Goal: Feedback & Contribution: Leave review/rating

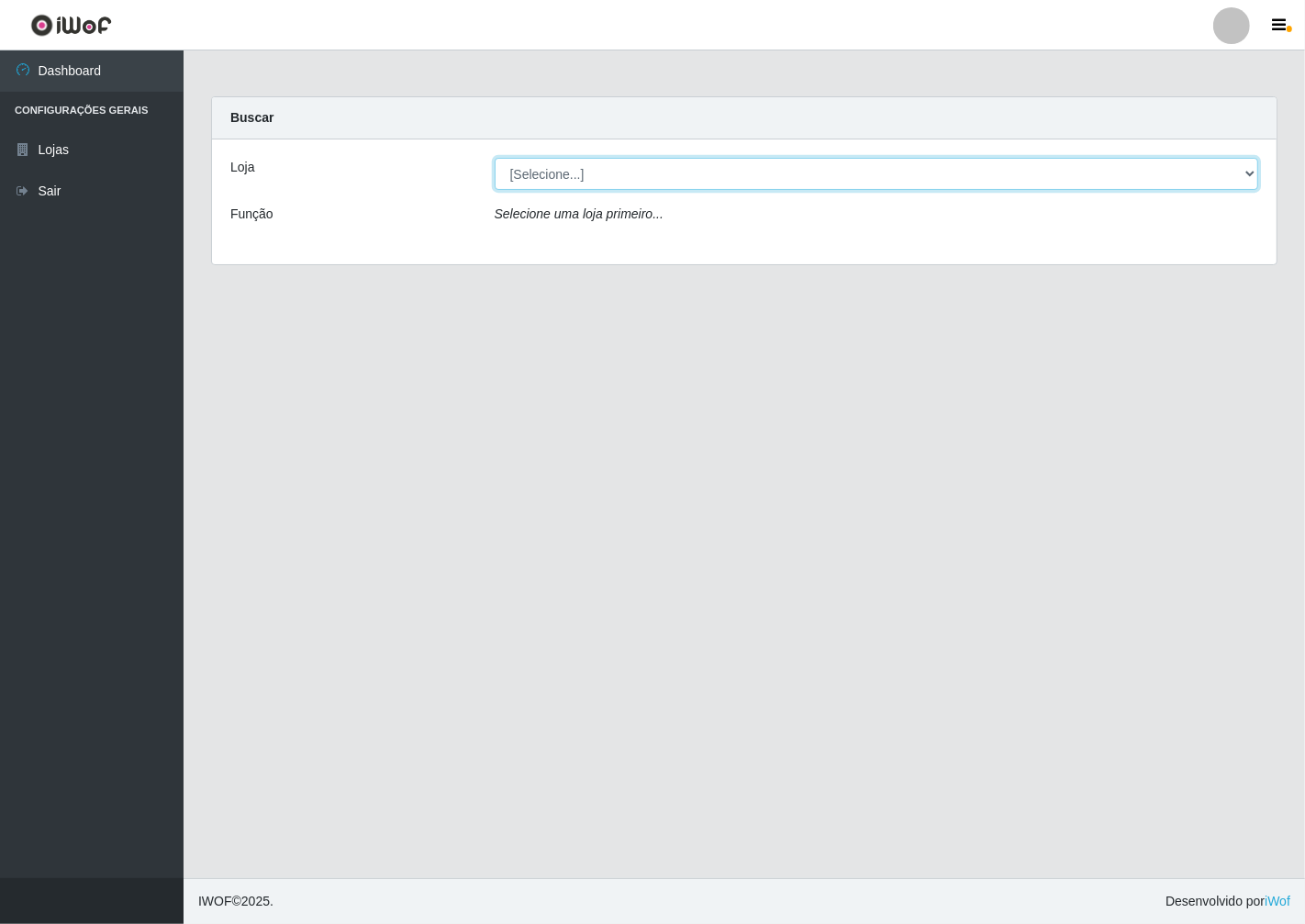
click at [1241, 168] on select "[Selecione...] Minimercado Filezão" at bounding box center [877, 174] width 764 height 32
select select "204"
click at [495, 158] on select "[Selecione...] Minimercado Filezão" at bounding box center [877, 174] width 764 height 32
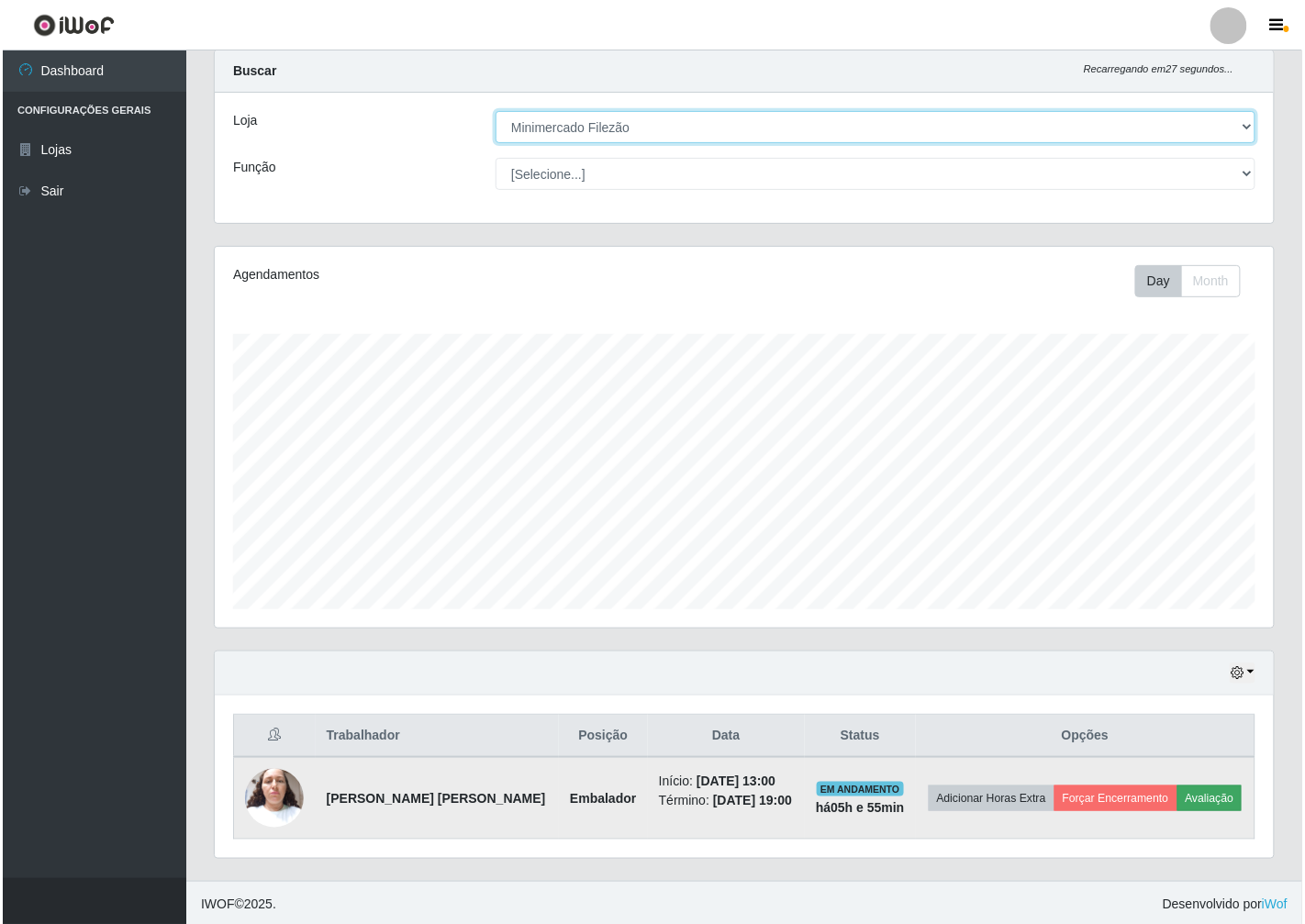
scroll to position [49, 0]
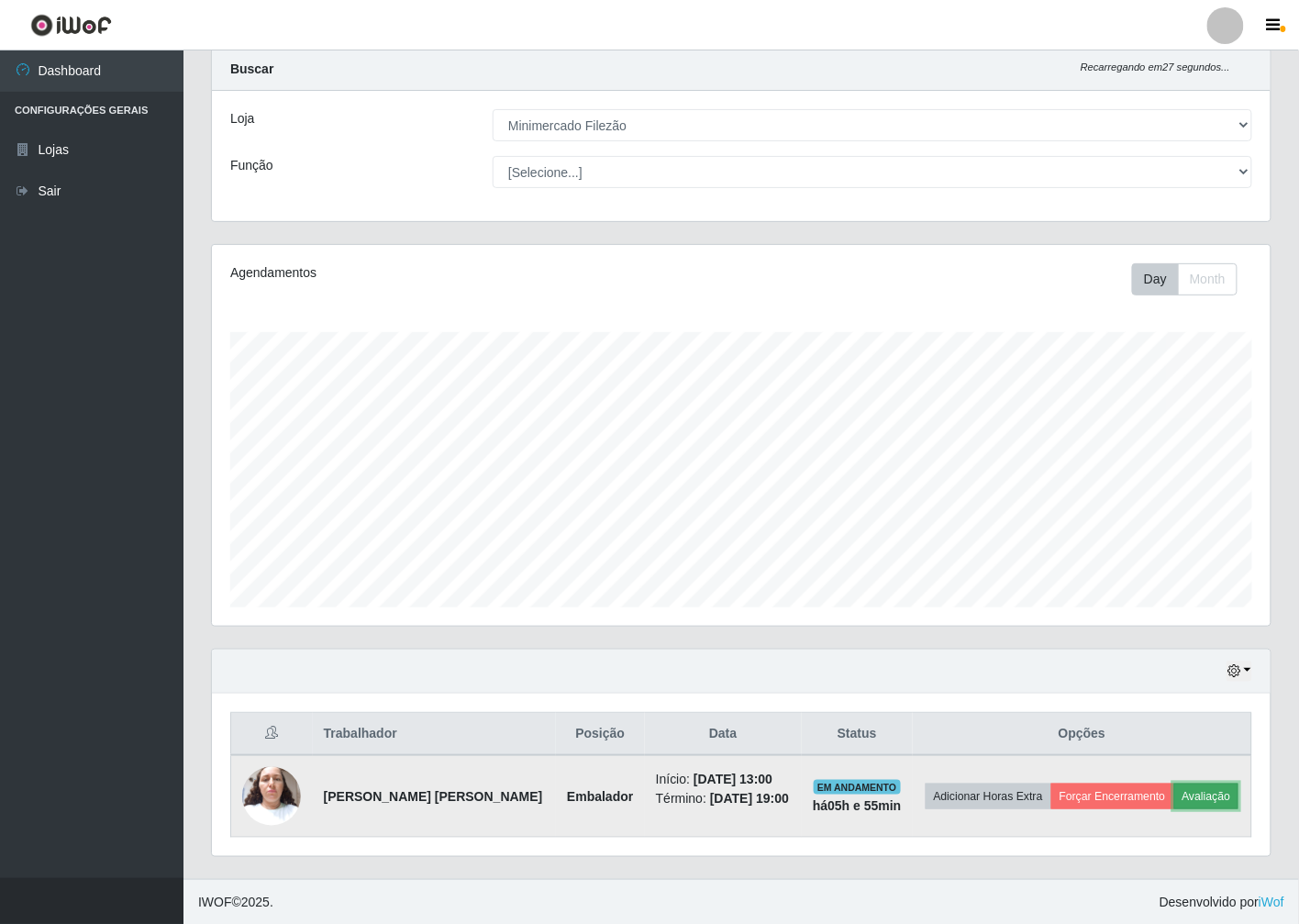
click at [1204, 787] on button "Avaliação" at bounding box center [1206, 796] width 65 height 25
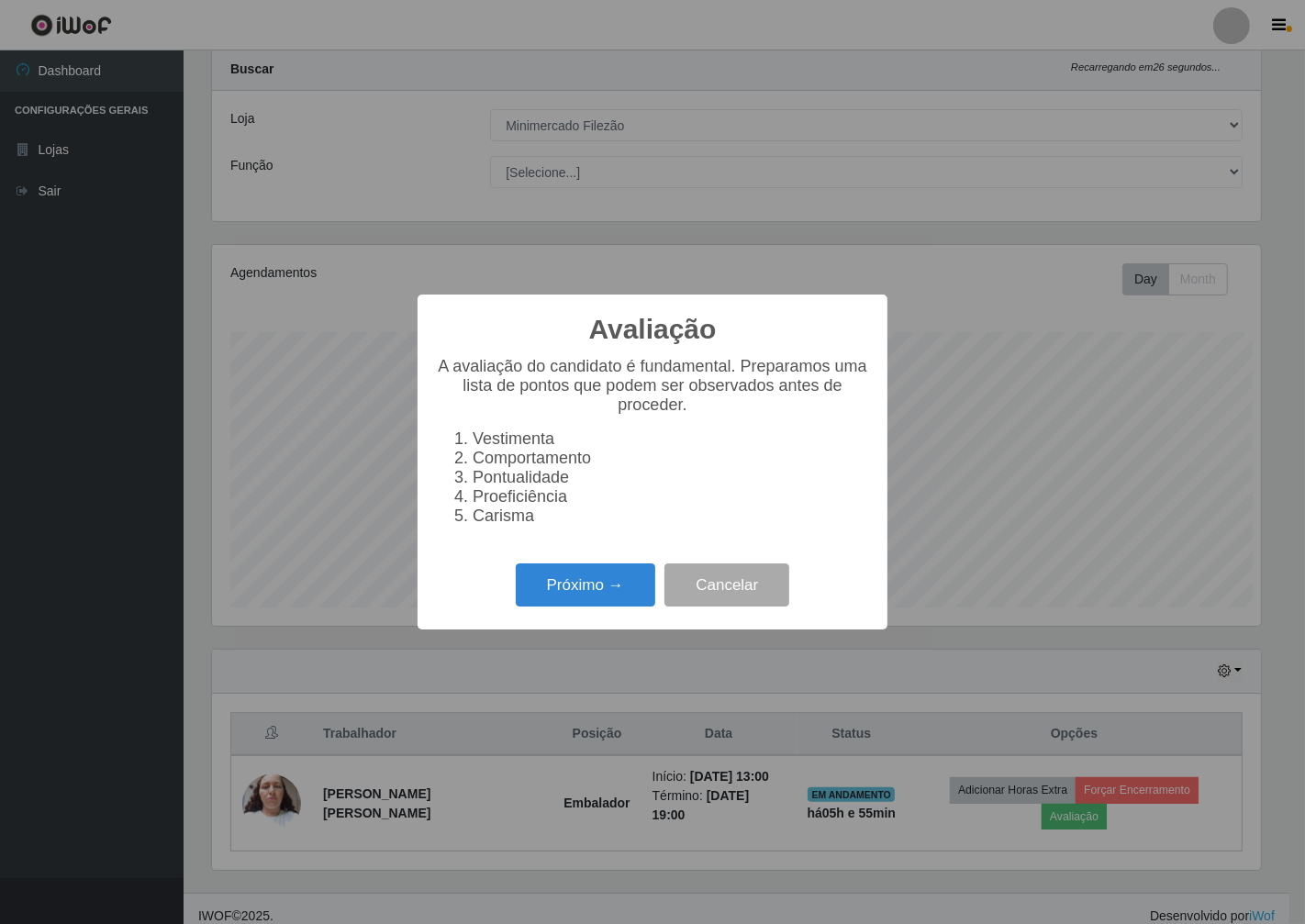
scroll to position [380, 1048]
click at [589, 599] on button "Próximo →" at bounding box center [585, 585] width 139 height 43
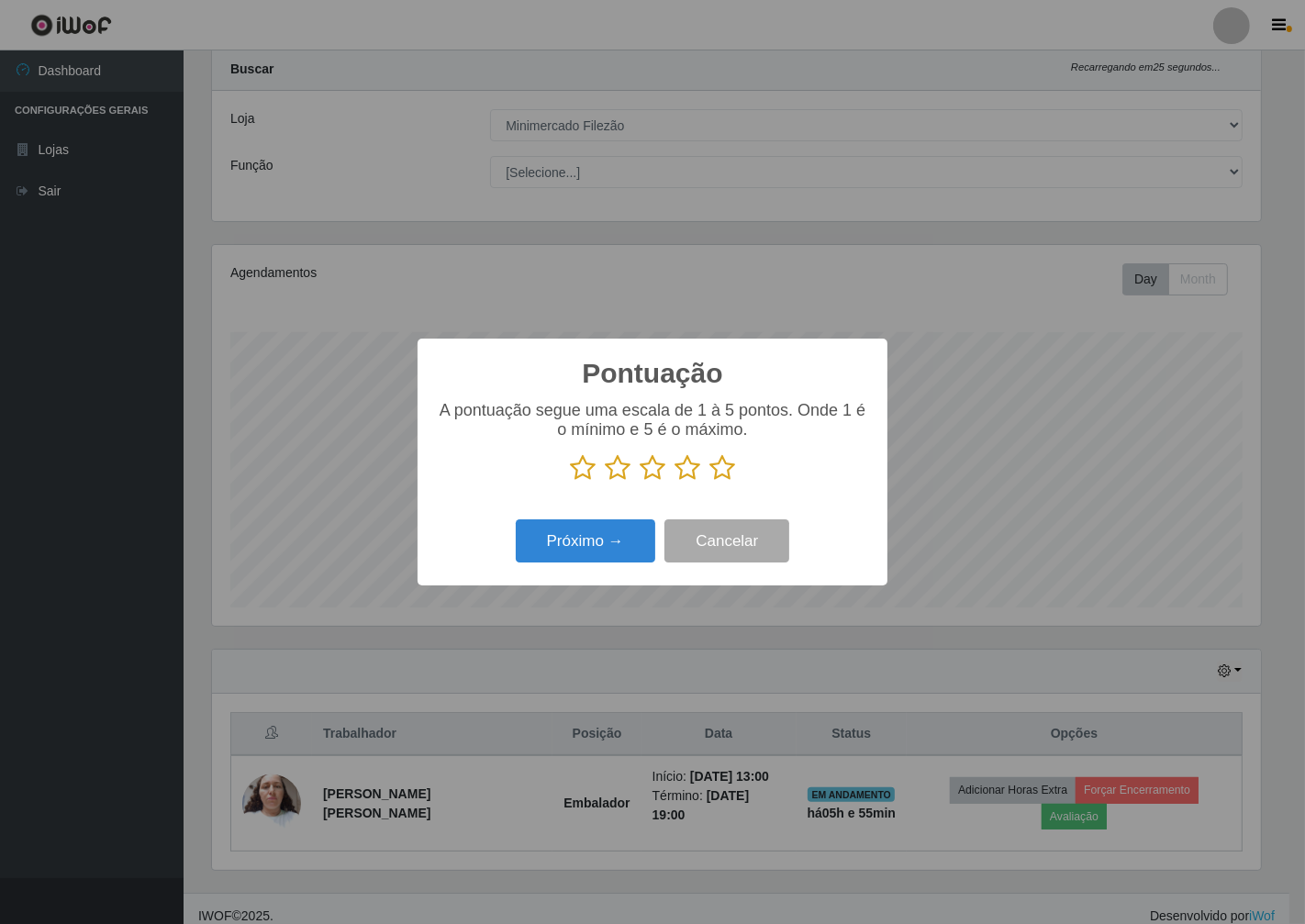
scroll to position [916825, 916413]
click at [737, 472] on p at bounding box center [652, 467] width 433 height 27
click at [720, 469] on icon at bounding box center [721, 467] width 25 height 27
click at [709, 482] on input "radio" at bounding box center [709, 482] width 0 height 0
click at [640, 551] on button "Próximo →" at bounding box center [585, 541] width 139 height 43
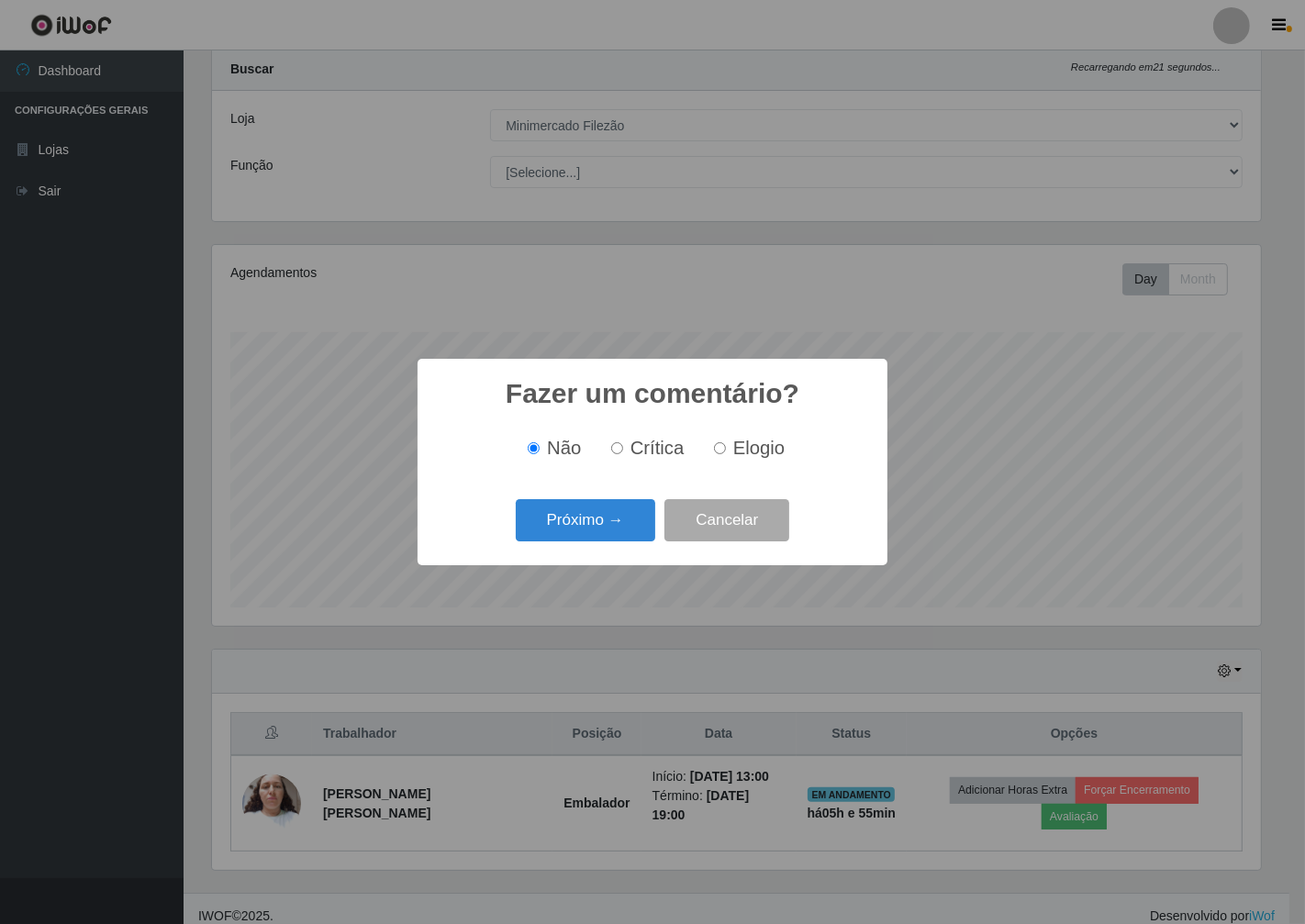
click at [759, 432] on div "Não Crítica Elogio" at bounding box center [652, 448] width 433 height 54
click at [754, 440] on span "Elogio" at bounding box center [759, 448] width 51 height 21
click at [726, 442] on input "Elogio" at bounding box center [719, 448] width 12 height 12
radio input "true"
click at [629, 529] on button "Próximo →" at bounding box center [585, 521] width 139 height 43
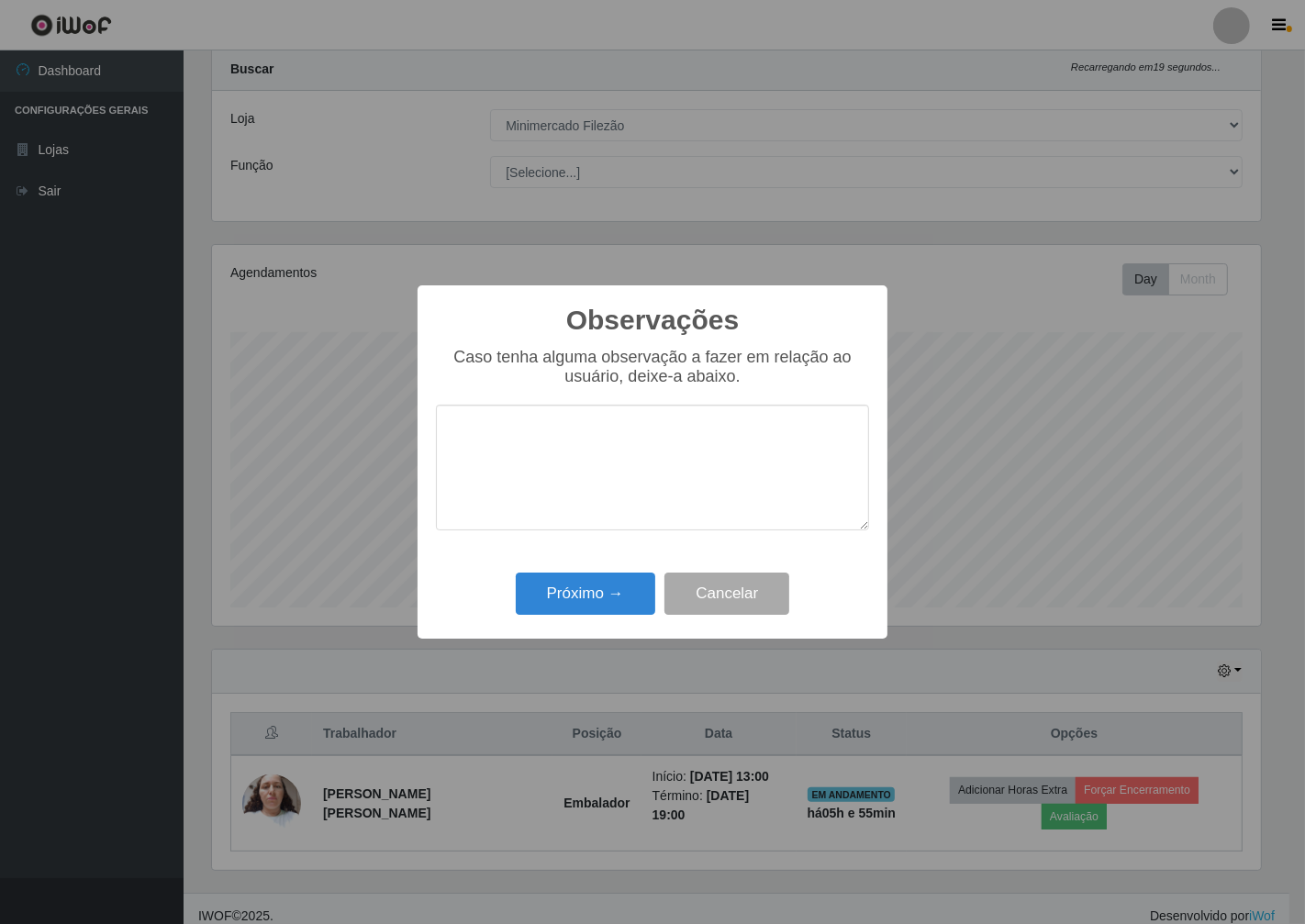
click at [534, 489] on textarea at bounding box center [652, 468] width 433 height 125
type textarea "otima"
click at [580, 589] on button "Próximo →" at bounding box center [585, 594] width 139 height 43
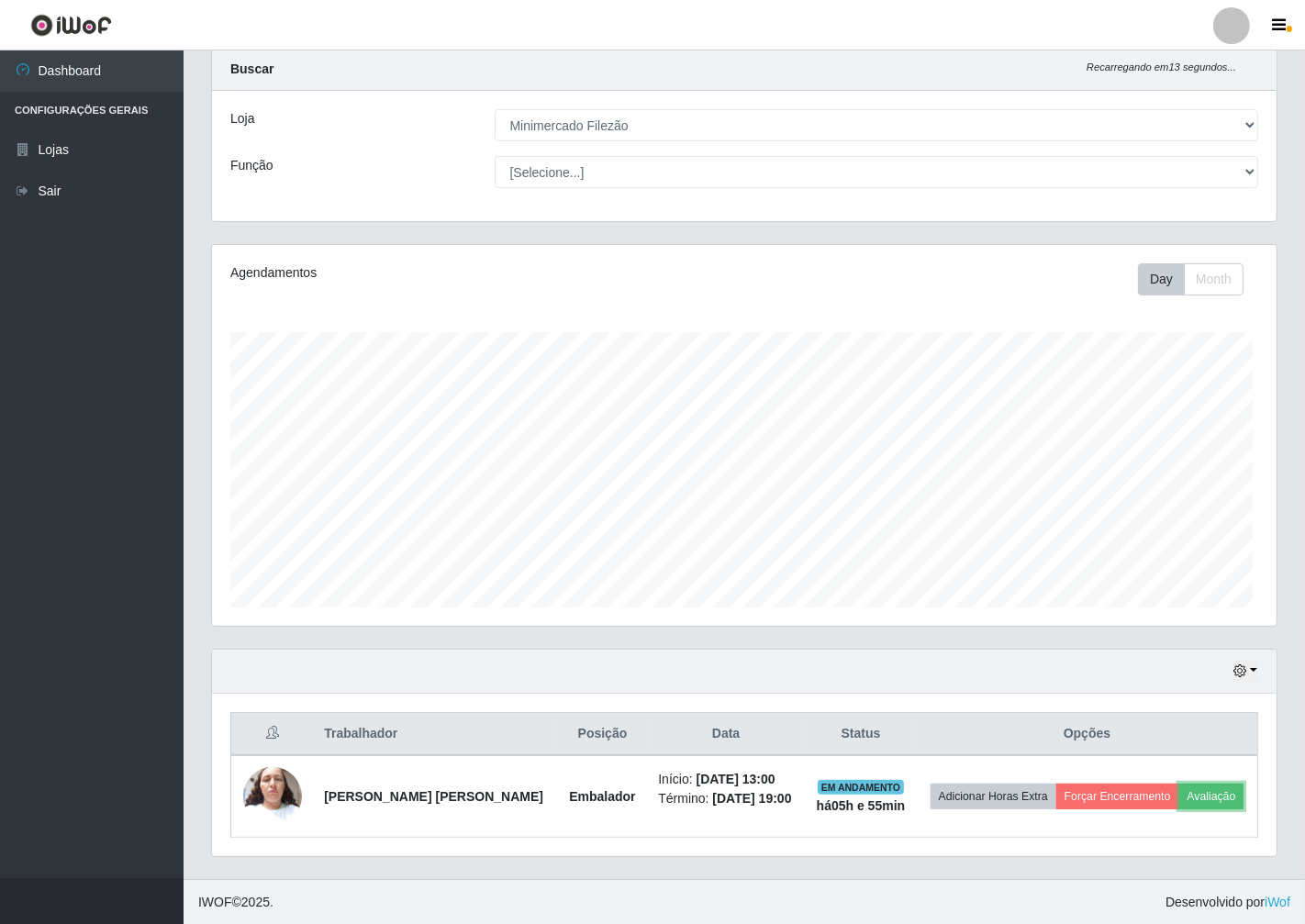
scroll to position [380, 1059]
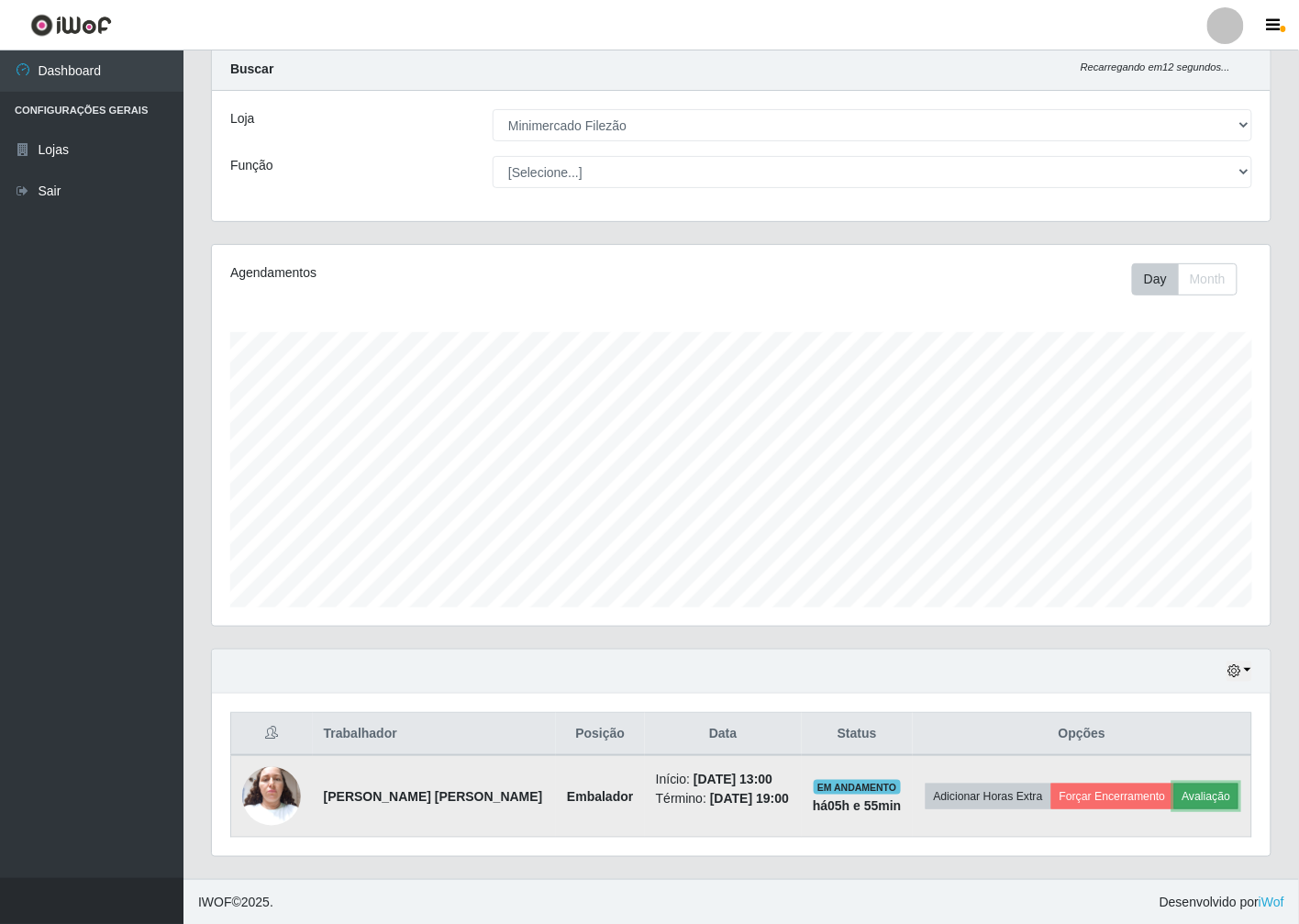
click at [1211, 786] on button "Avaliação" at bounding box center [1206, 796] width 65 height 25
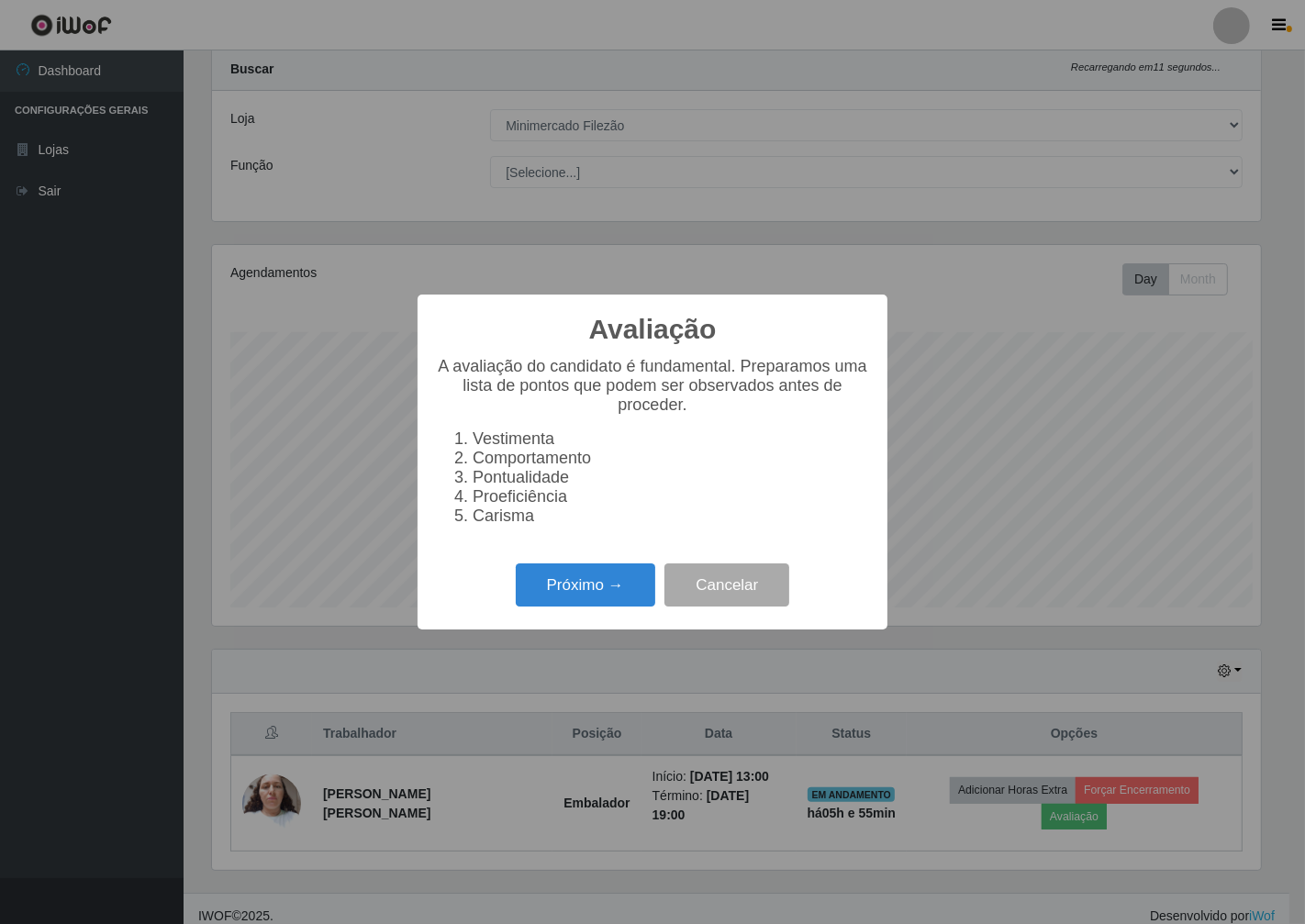
scroll to position [380, 1048]
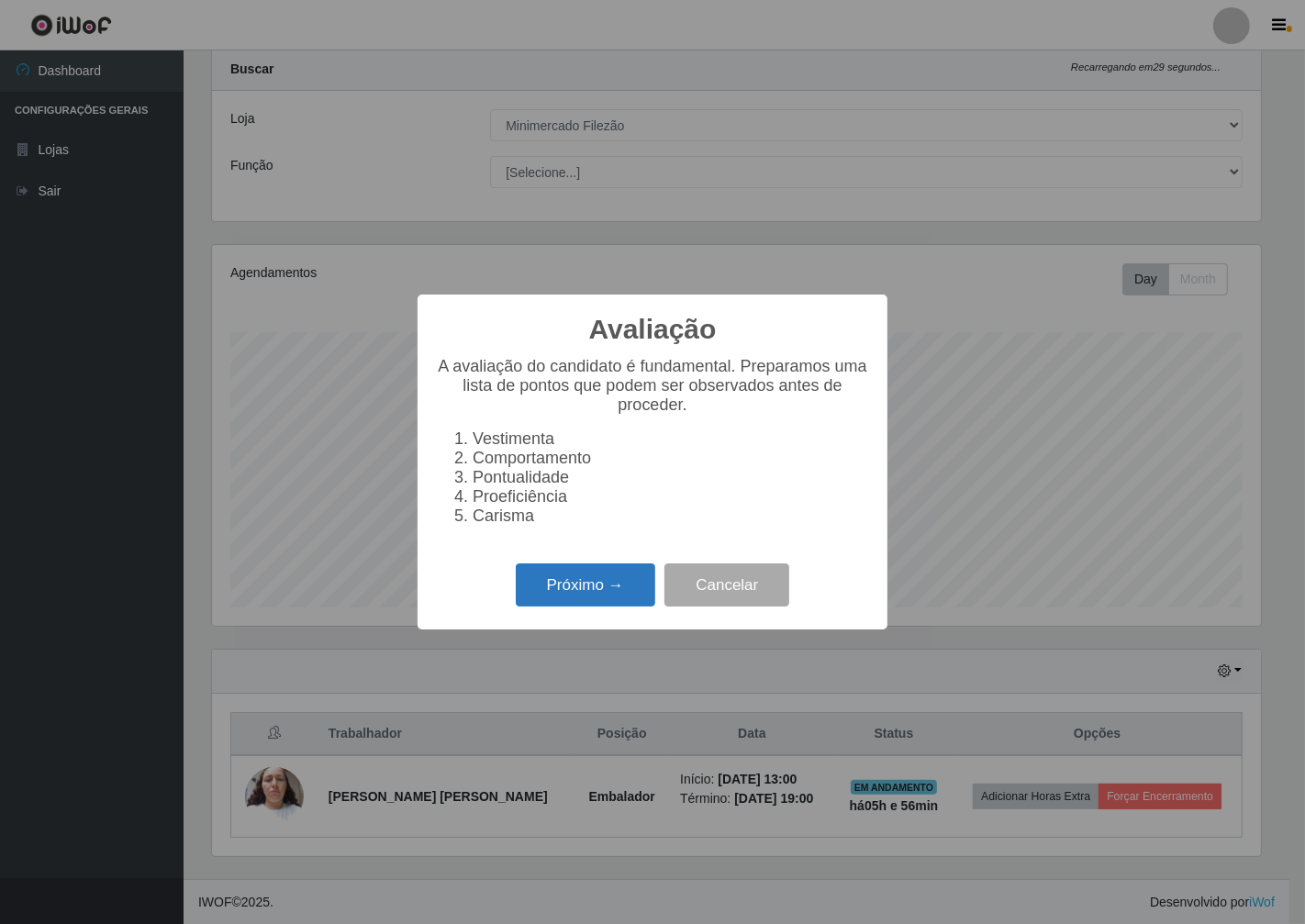
click at [598, 597] on button "Próximo →" at bounding box center [585, 585] width 139 height 43
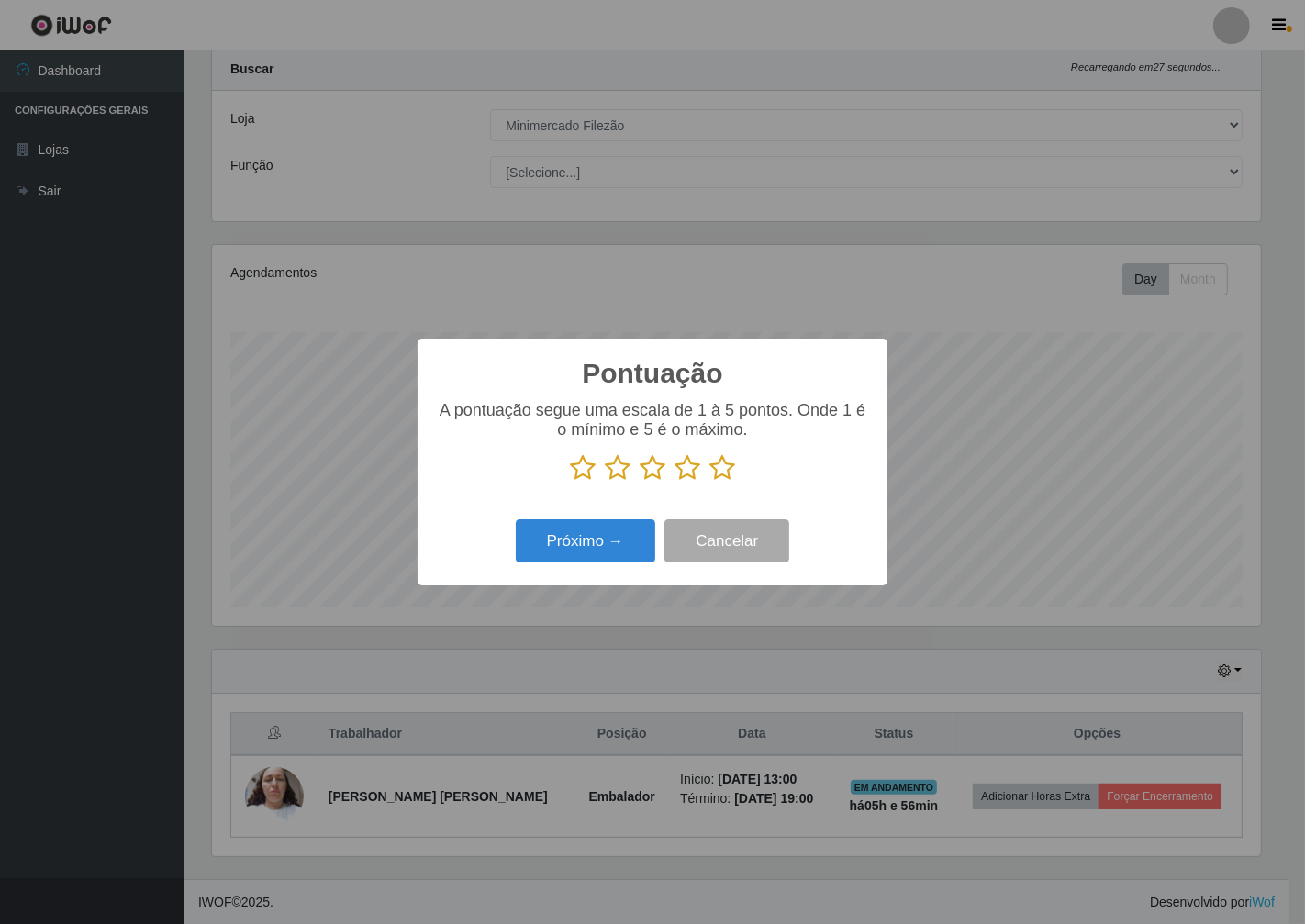
click at [718, 474] on icon at bounding box center [721, 467] width 25 height 27
click at [709, 482] on input "radio" at bounding box center [709, 482] width 0 height 0
click at [622, 534] on button "Próximo →" at bounding box center [585, 541] width 139 height 43
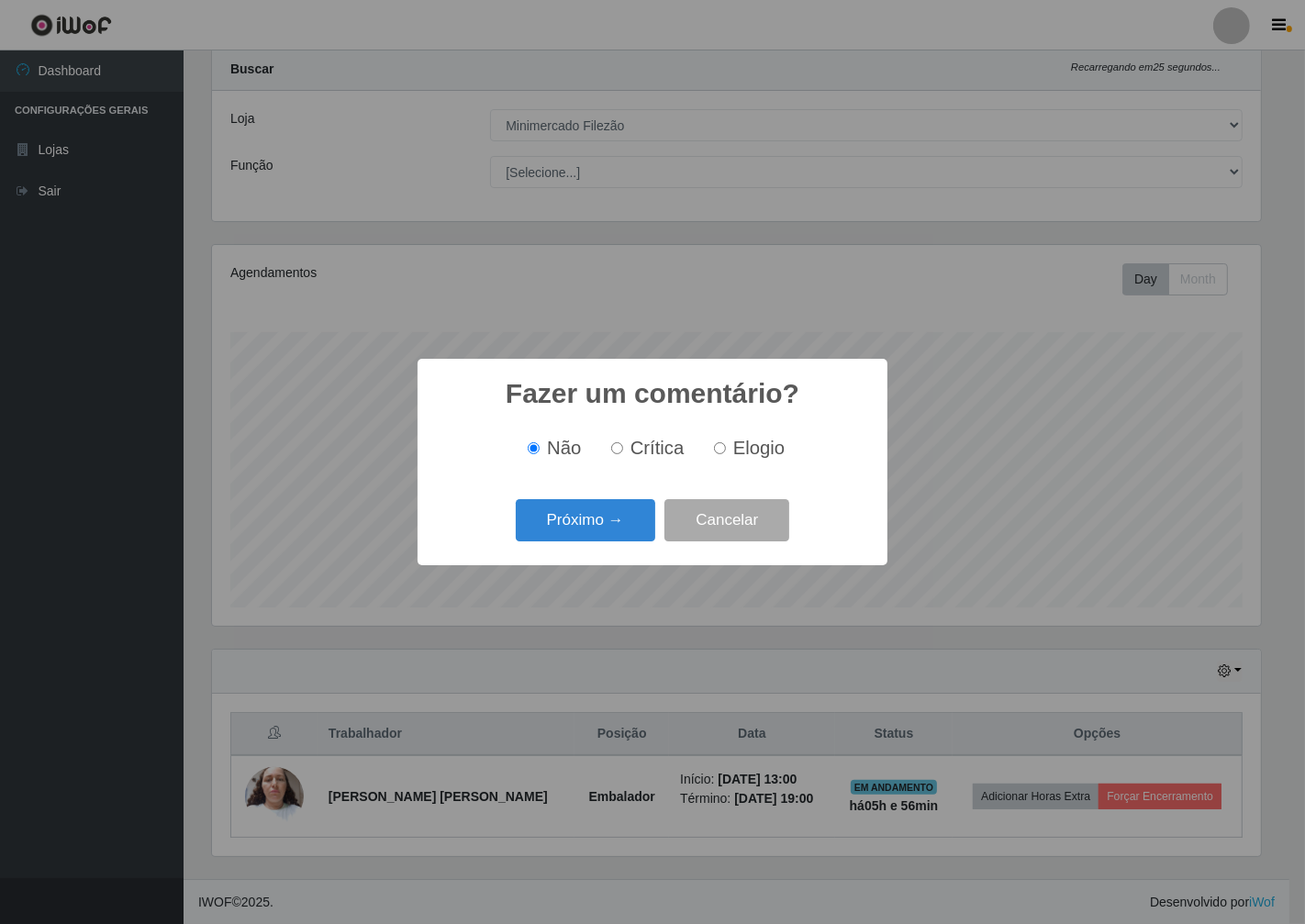
click at [733, 444] on span "Elogio" at bounding box center [759, 448] width 51 height 21
click at [726, 444] on input "Elogio" at bounding box center [719, 448] width 12 height 12
radio input "true"
click at [600, 530] on button "Próximo →" at bounding box center [585, 521] width 139 height 43
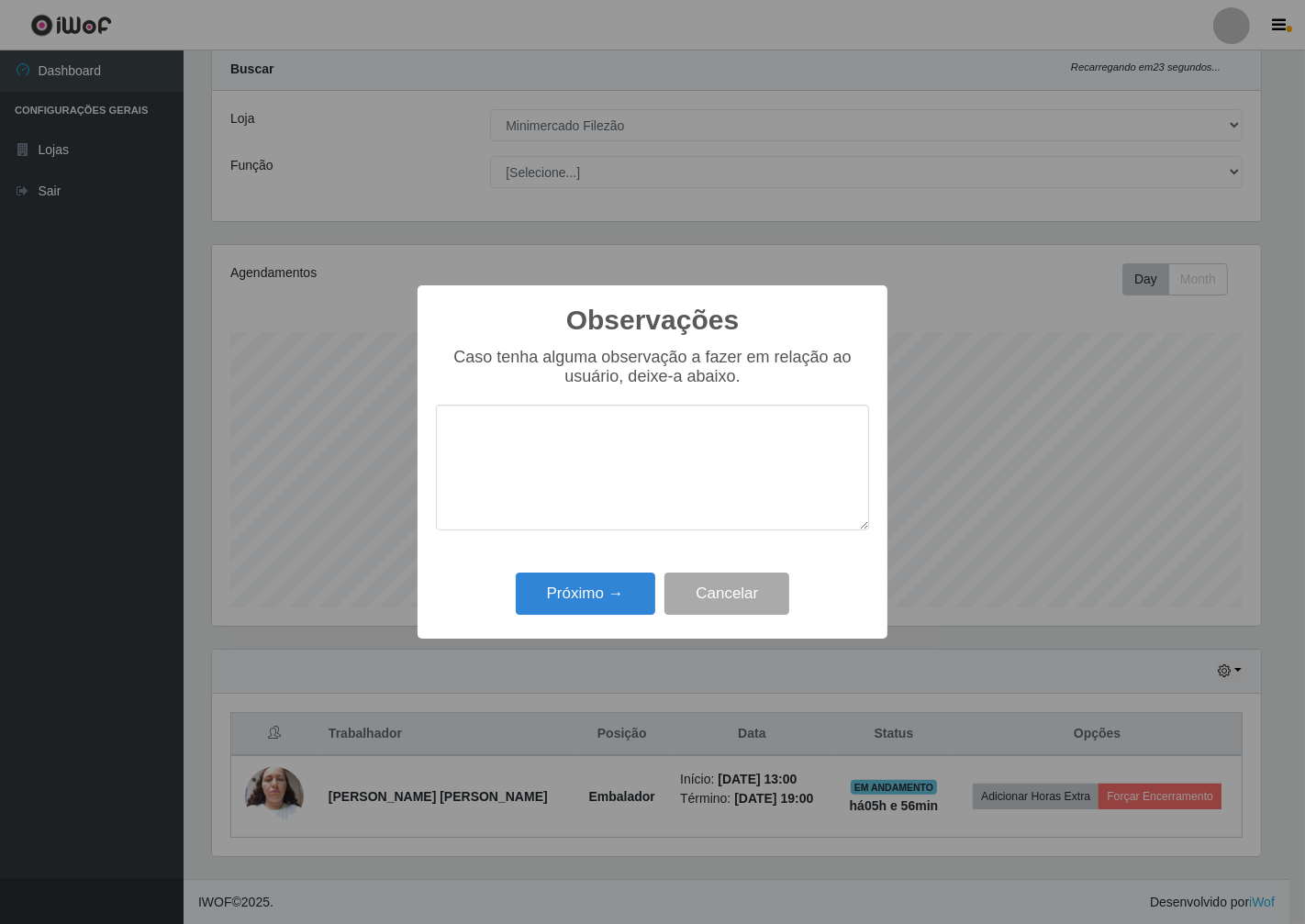
click at [581, 442] on textarea at bounding box center [652, 468] width 433 height 125
type textarea "otima"
drag, startPoint x: 566, startPoint y: 599, endPoint x: 579, endPoint y: 585, distance: 19.1
click at [573, 598] on button "Próximo →" at bounding box center [585, 594] width 139 height 43
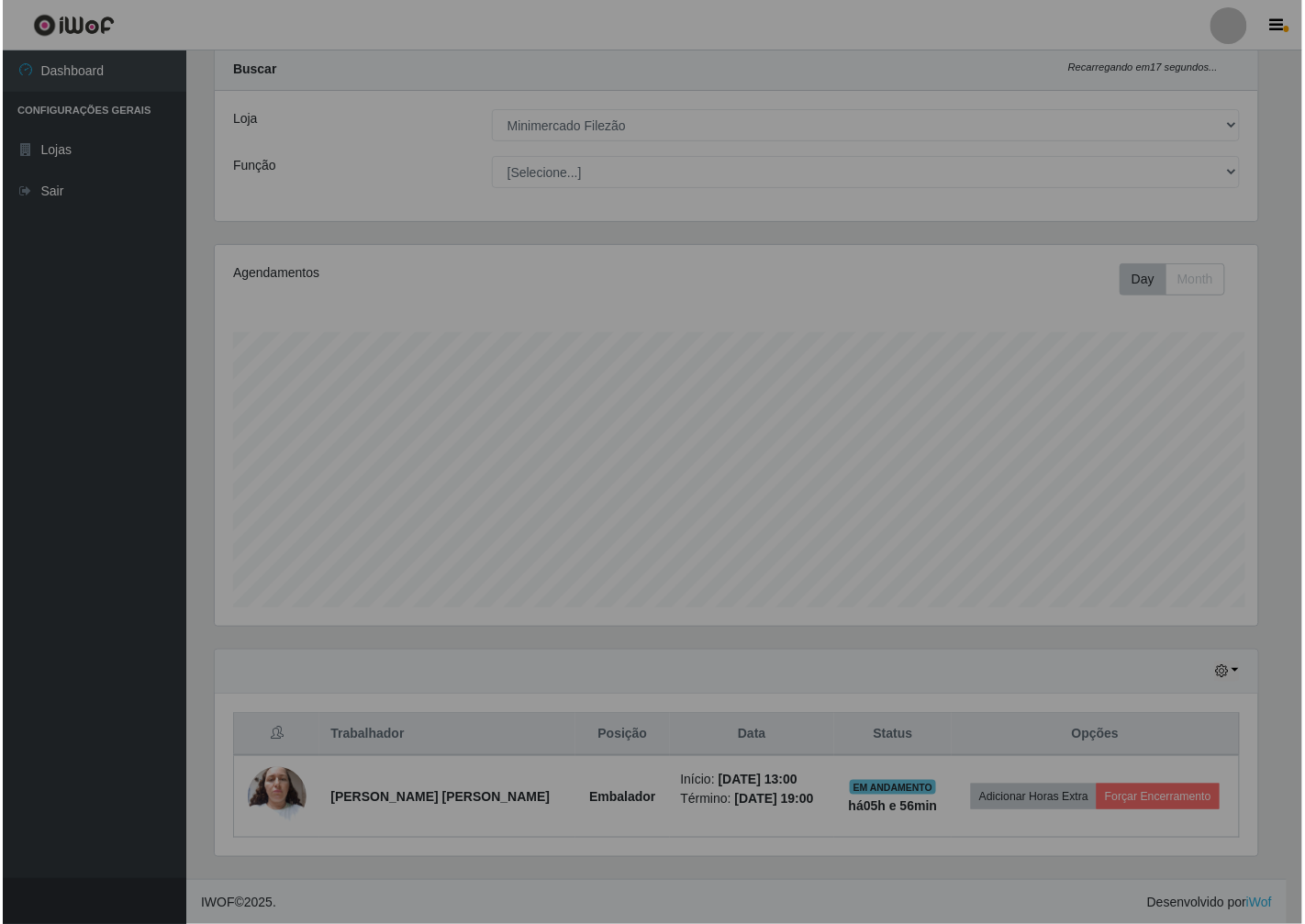
scroll to position [380, 1059]
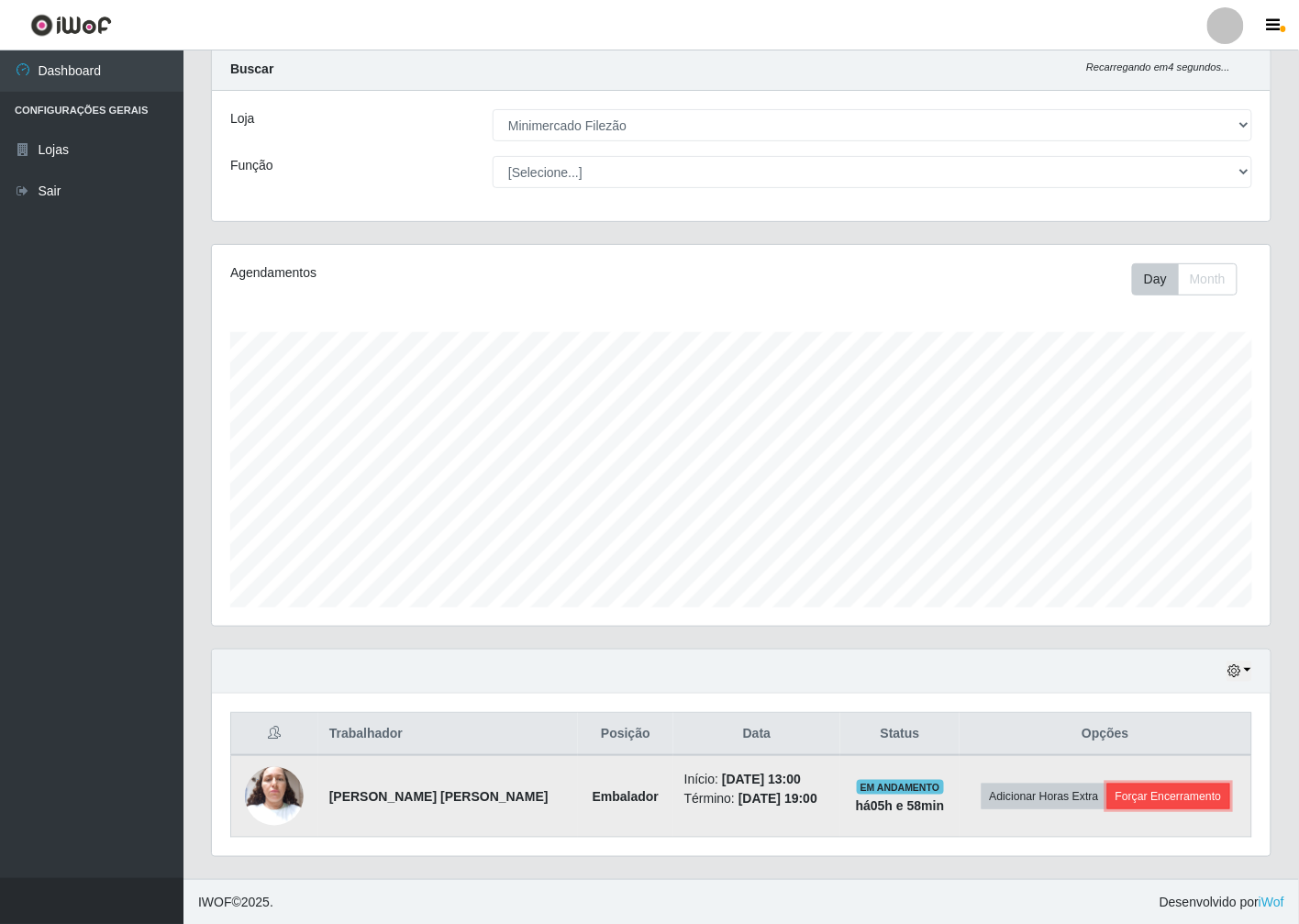
click at [1174, 787] on button "Forçar Encerramento" at bounding box center [1168, 796] width 123 height 25
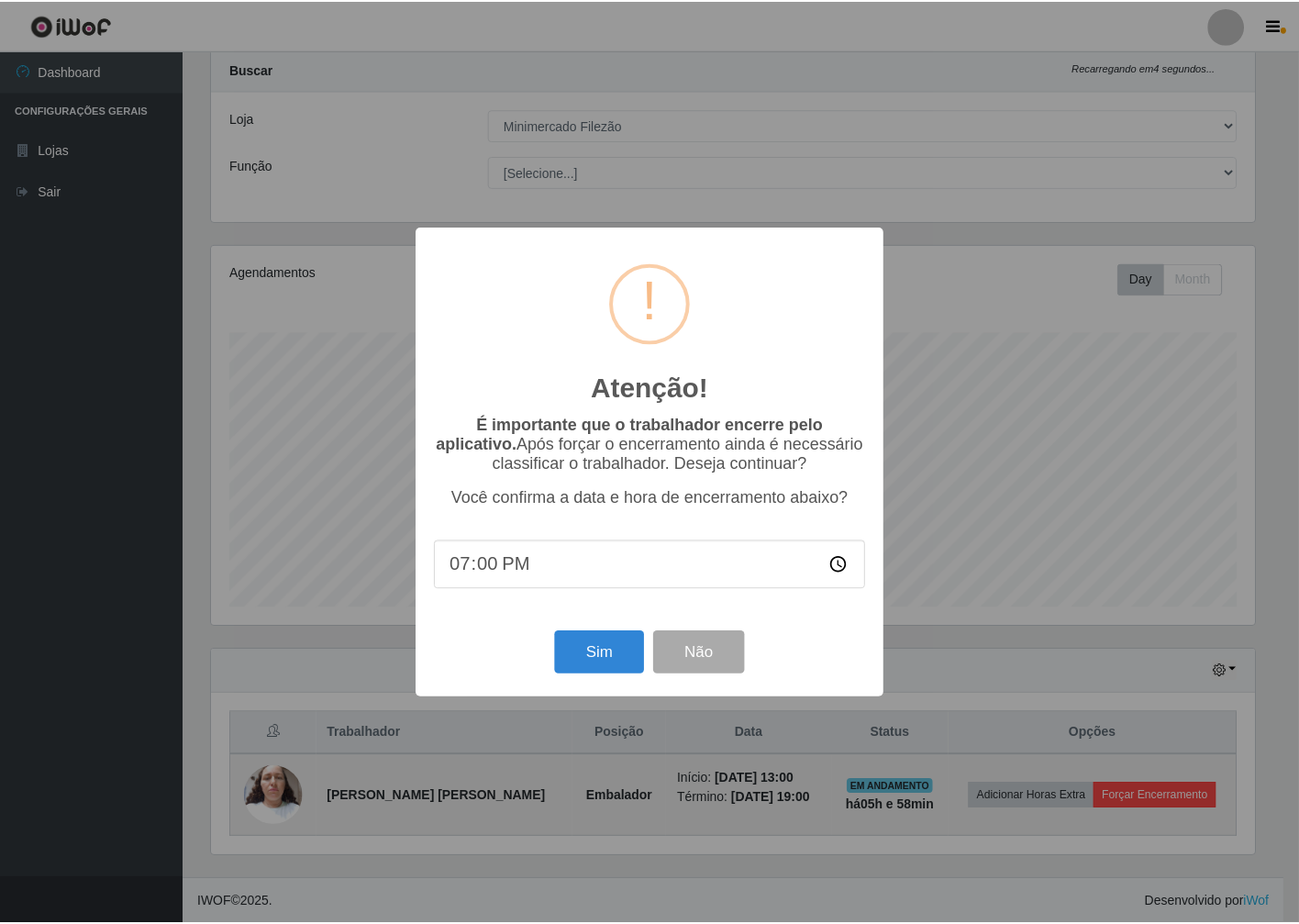
scroll to position [380, 1047]
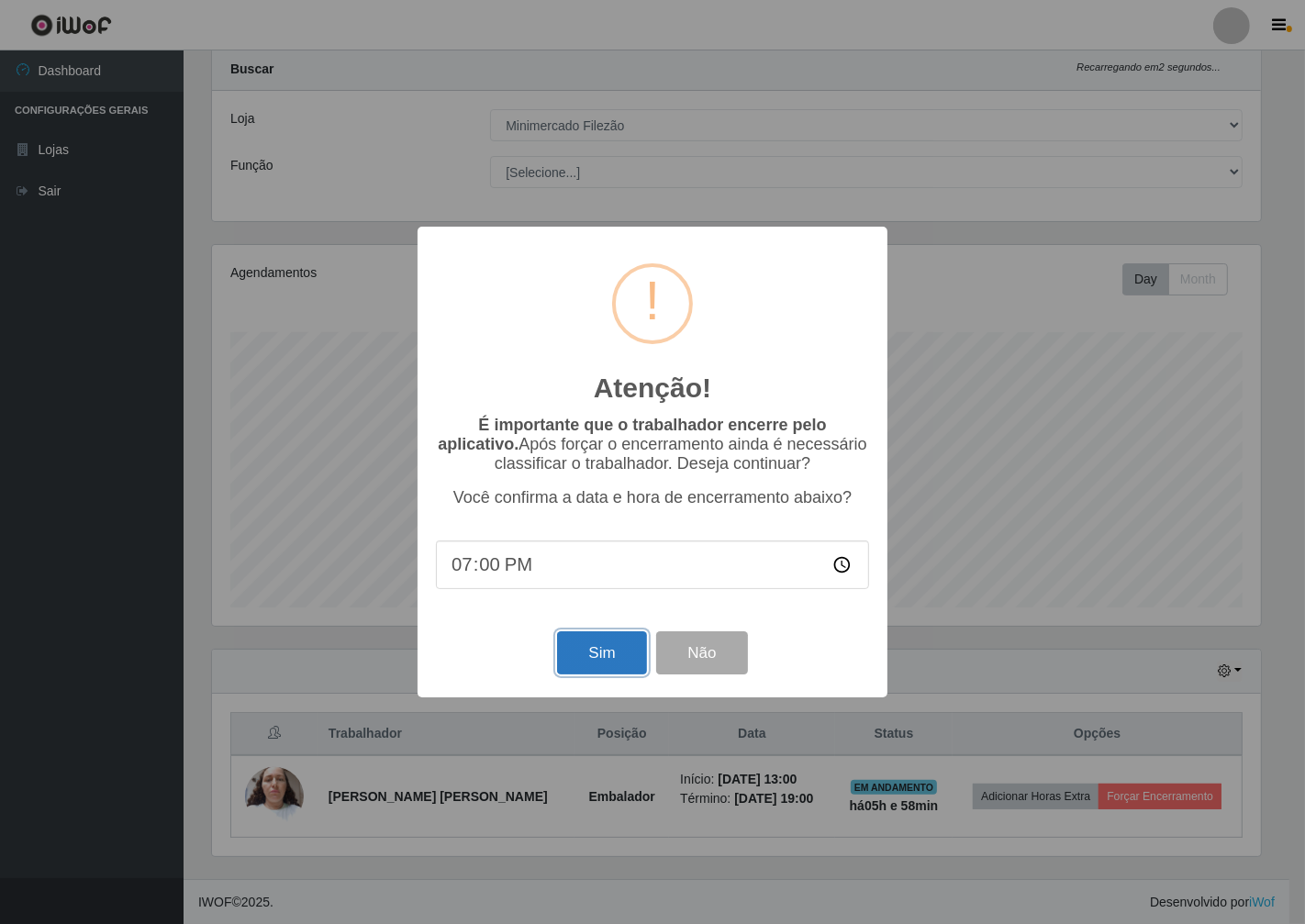
click at [602, 672] on button "Sim" at bounding box center [601, 653] width 89 height 43
